Goal: Information Seeking & Learning: Learn about a topic

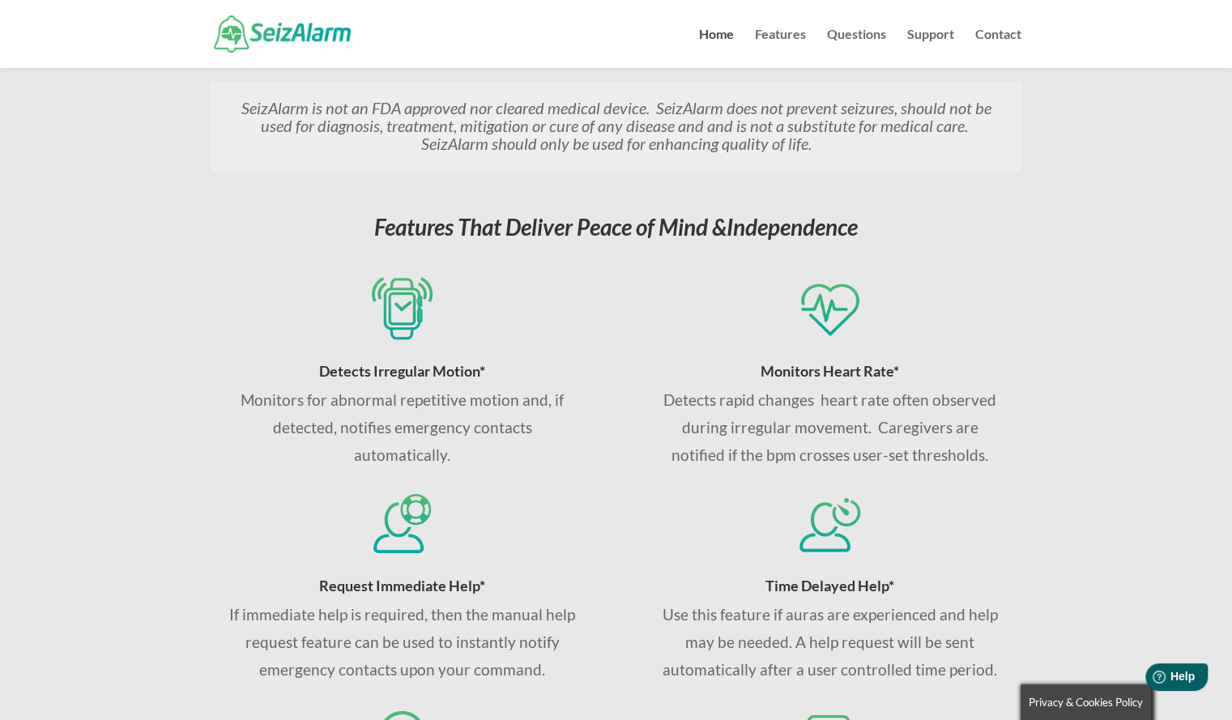
scroll to position [616, 0]
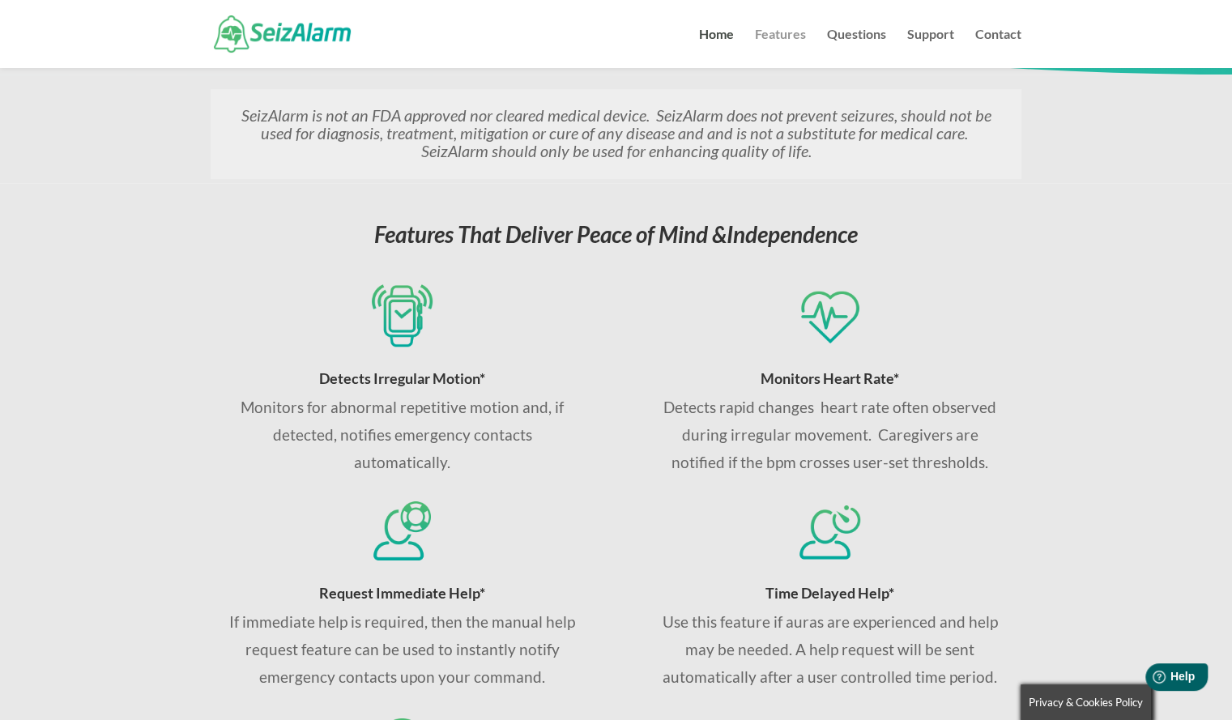
click at [778, 33] on link "Features" at bounding box center [780, 48] width 51 height 40
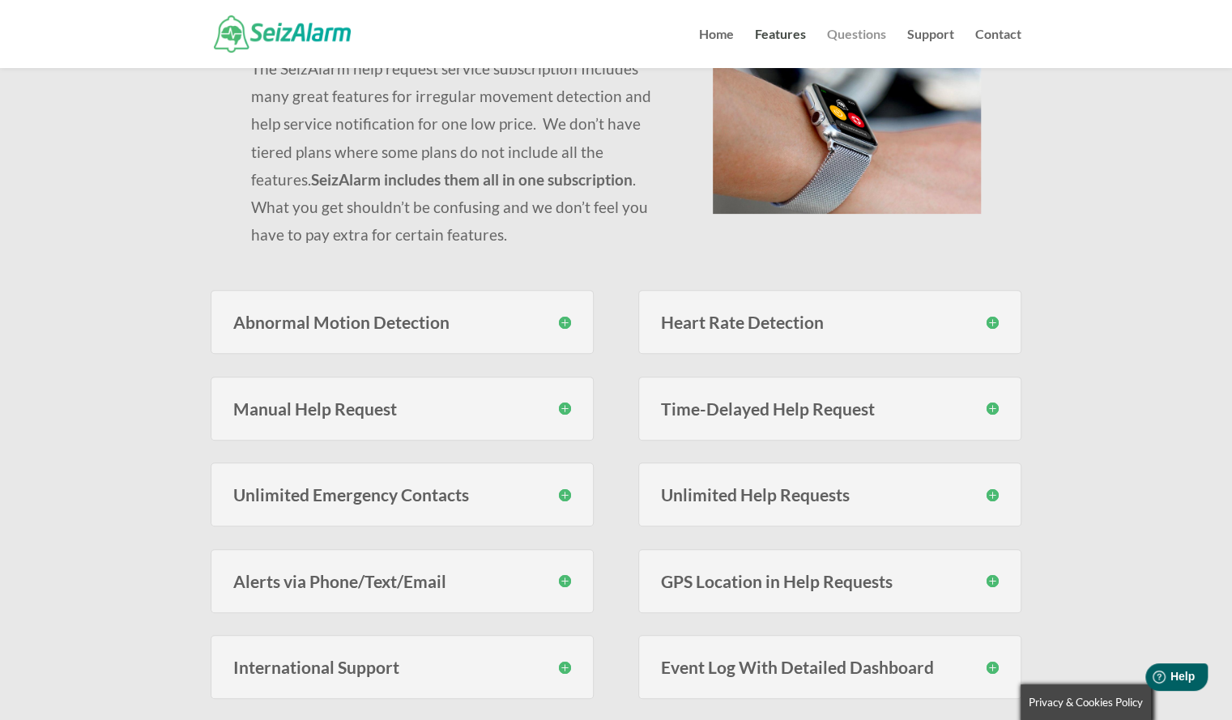
scroll to position [194, 0]
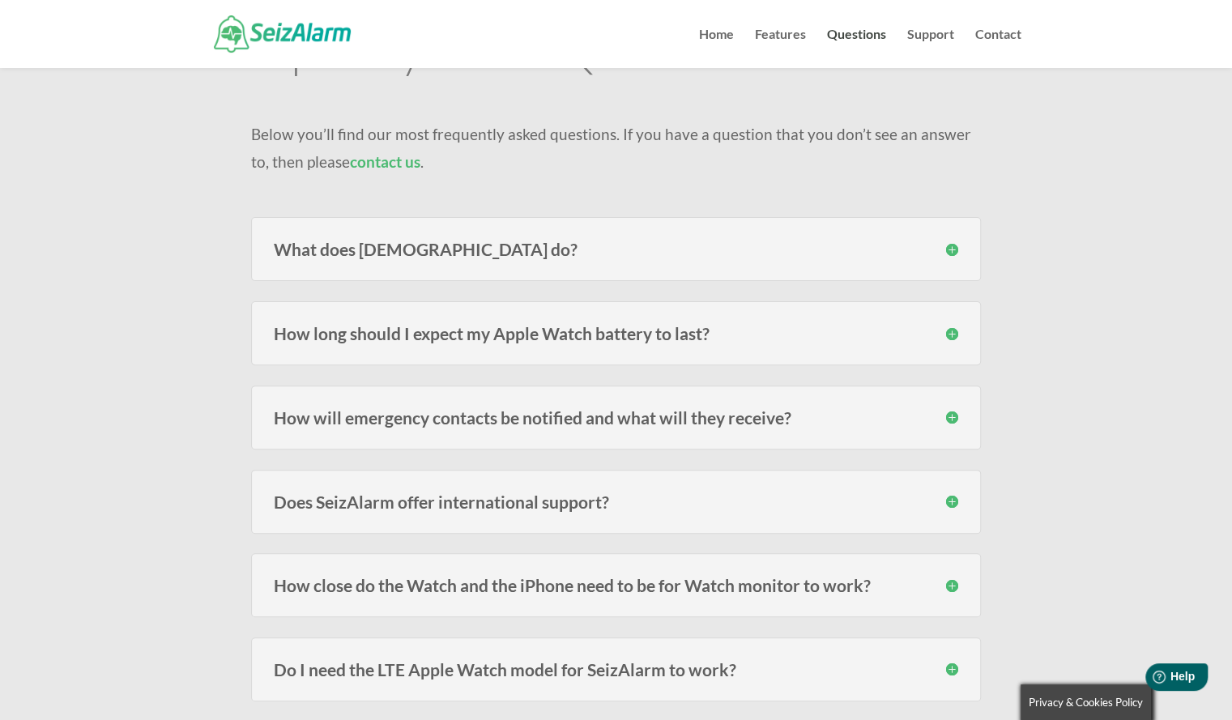
scroll to position [104, 0]
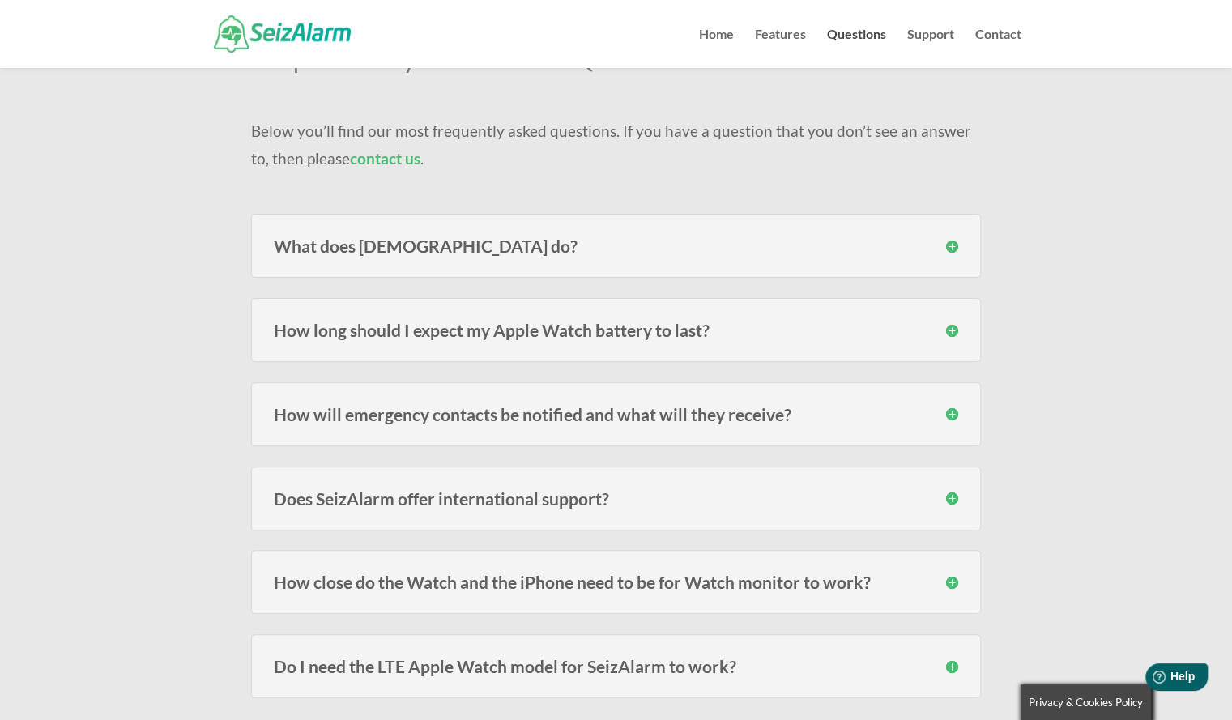
click at [890, 327] on h3 "How long should I expect my Apple Watch battery to last?" at bounding box center [616, 330] width 685 height 17
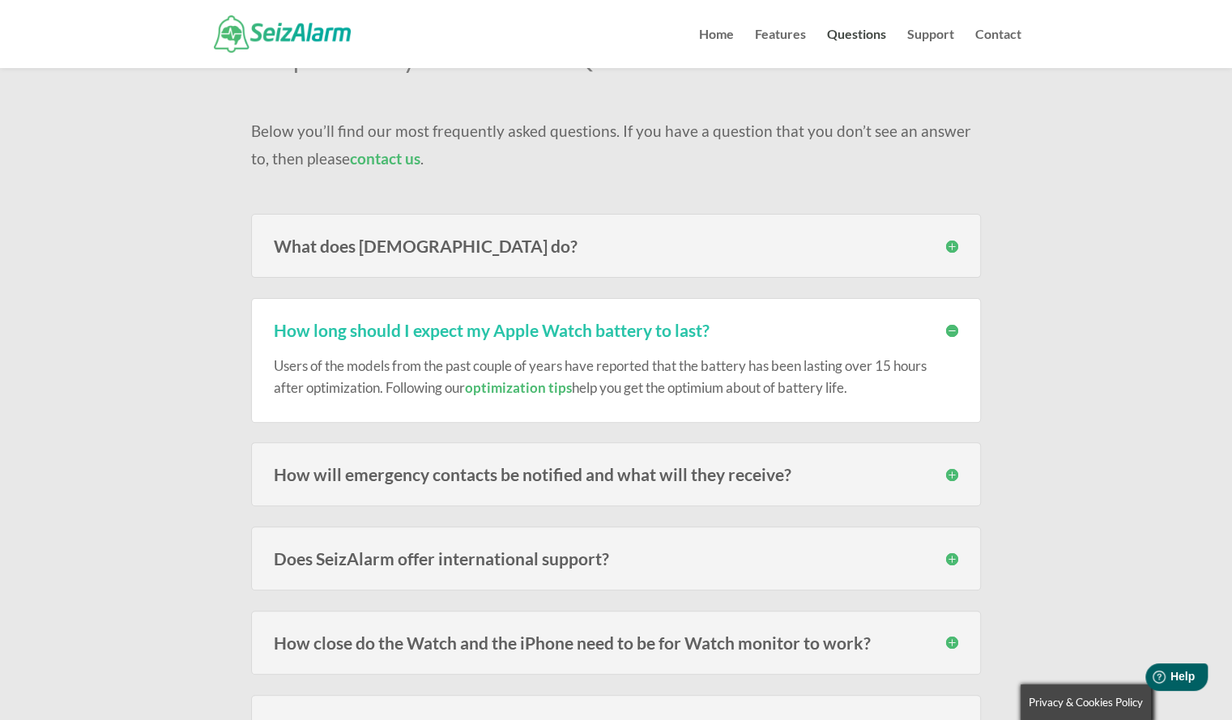
click at [698, 264] on div "What does [DEMOGRAPHIC_DATA] do? SeizAlarm detects irregular/abnormal movement …" at bounding box center [616, 246] width 730 height 64
click at [950, 250] on h3 "What does [DEMOGRAPHIC_DATA] do?" at bounding box center [616, 245] width 685 height 17
